Goal: Contribute content

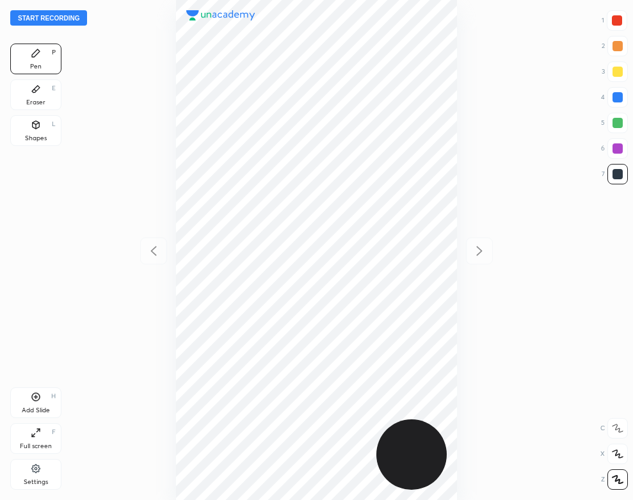
scroll to position [500, 428]
click at [76, 17] on button "Start recording" at bounding box center [48, 17] width 77 height 15
click at [54, 398] on div "H" at bounding box center [53, 396] width 4 height 6
click at [44, 402] on div "Add Slide H" at bounding box center [35, 402] width 51 height 31
click at [33, 133] on div "Shapes L" at bounding box center [35, 130] width 51 height 31
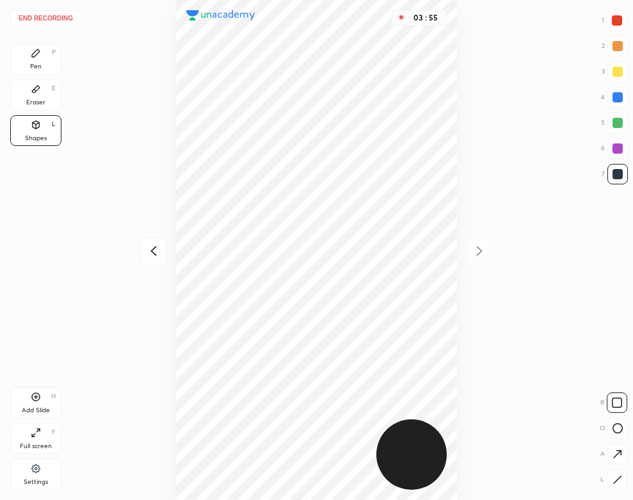
click at [33, 53] on icon at bounding box center [36, 53] width 8 height 8
click at [47, 15] on button "End recording" at bounding box center [45, 17] width 71 height 15
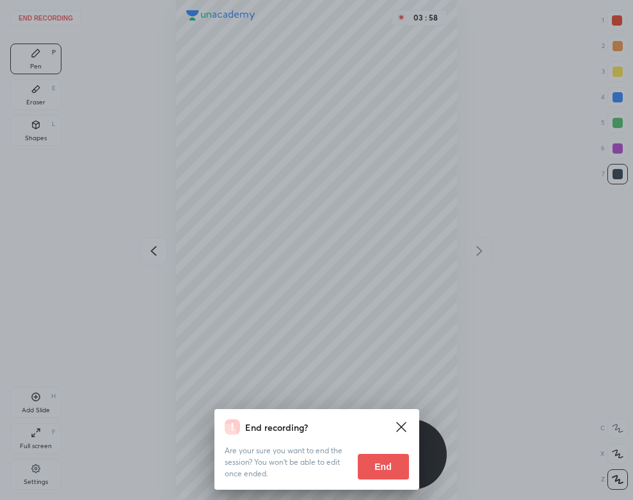
click at [388, 472] on button "End" at bounding box center [383, 467] width 51 height 26
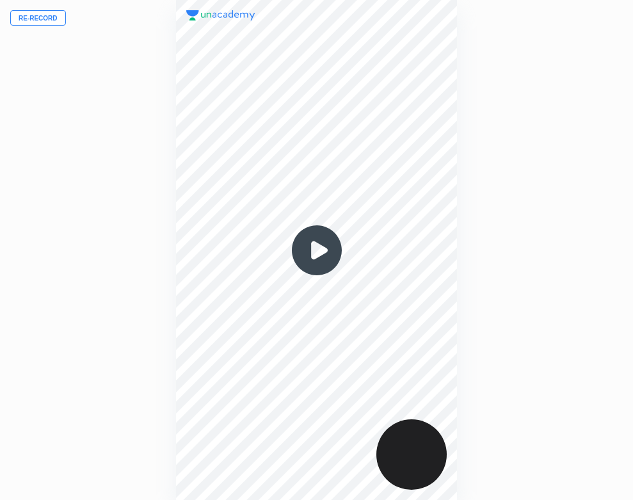
click at [318, 251] on img at bounding box center [316, 250] width 61 height 61
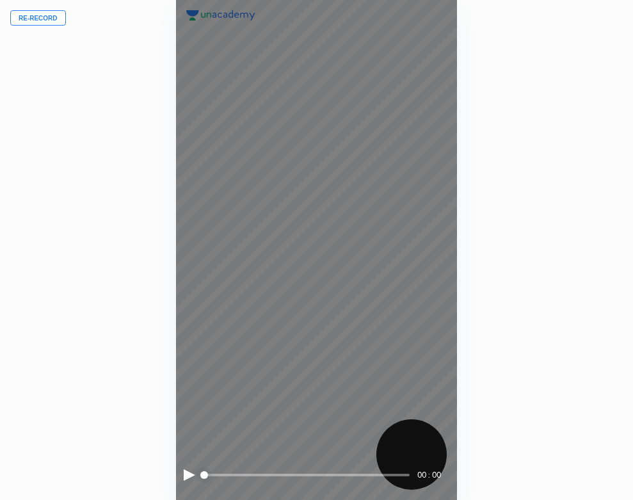
click at [200, 472] on span "styled slider" at bounding box center [204, 475] width 8 height 8
click at [200, 474] on span "styled slider" at bounding box center [204, 475] width 8 height 8
click at [187, 474] on div at bounding box center [190, 475] width 12 height 12
